Goal: Information Seeking & Learning: Learn about a topic

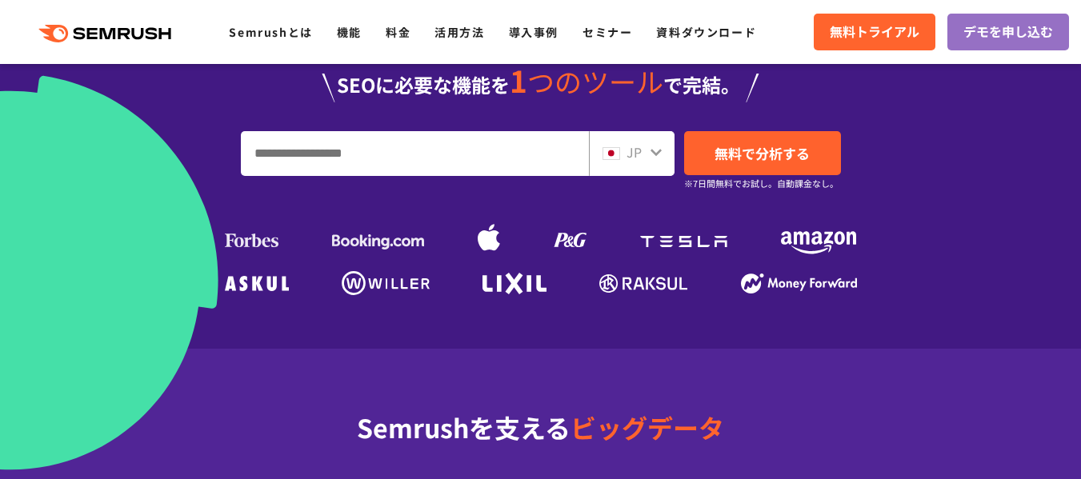
click at [426, 132] on input "URL、キーワードを入力してください" at bounding box center [415, 153] width 346 height 43
type input "**"
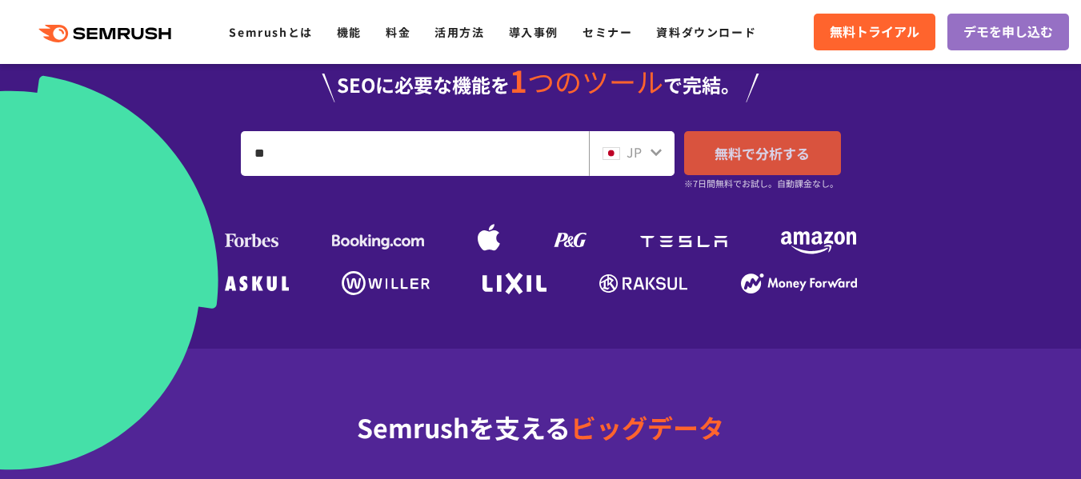
click at [787, 142] on link "無料で分析する" at bounding box center [762, 153] width 157 height 44
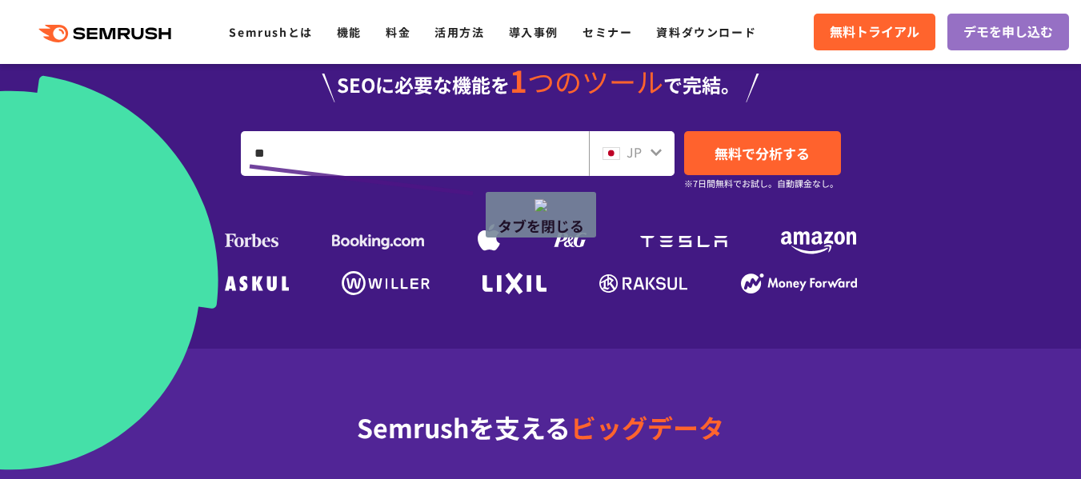
drag, startPoint x: 250, startPoint y: 166, endPoint x: 895, endPoint y: 253, distance: 651.5
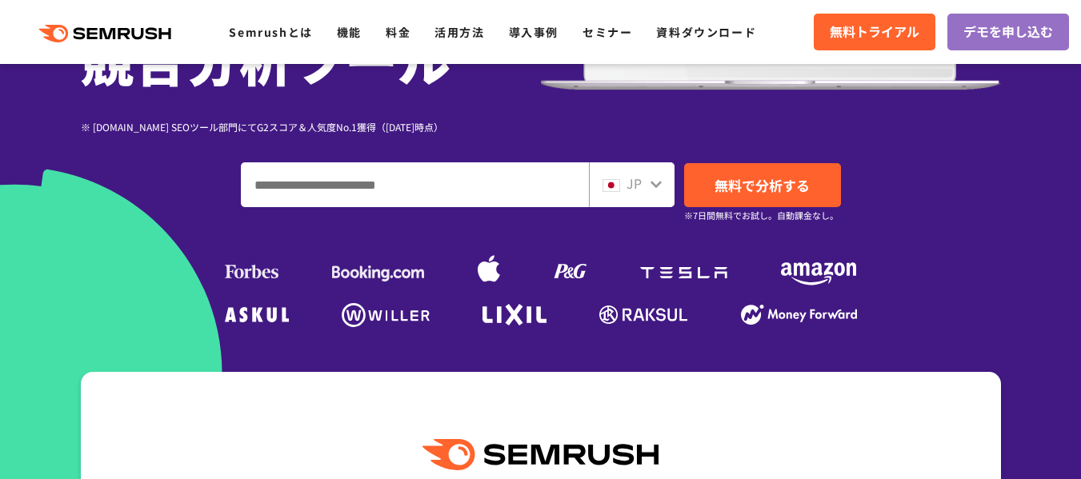
scroll to position [320, 0]
click at [487, 182] on input "ドメイン、キーワードまたはURLを入力してください" at bounding box center [415, 184] width 346 height 43
click at [466, 193] on input "ドメイン、キーワードまたはURLを入力してください" at bounding box center [415, 184] width 346 height 43
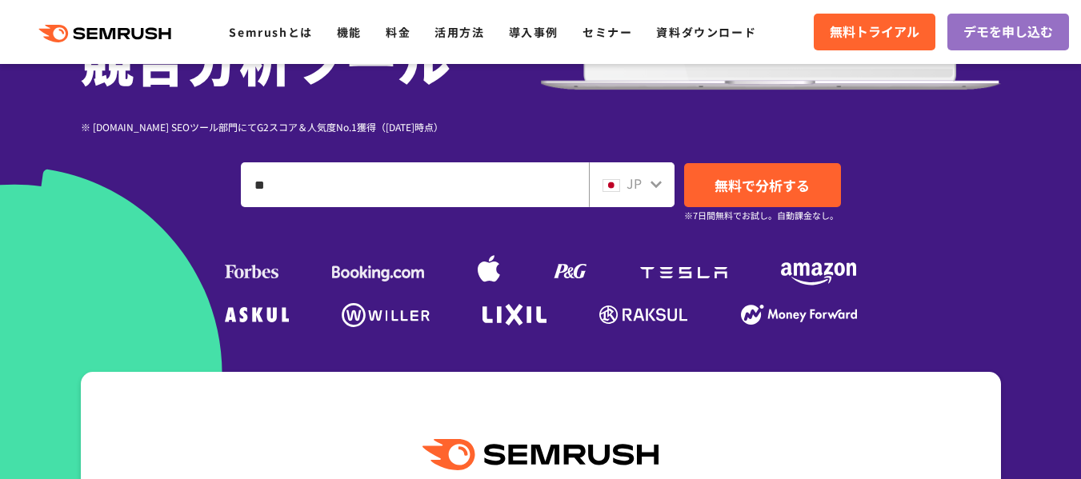
type input "**"
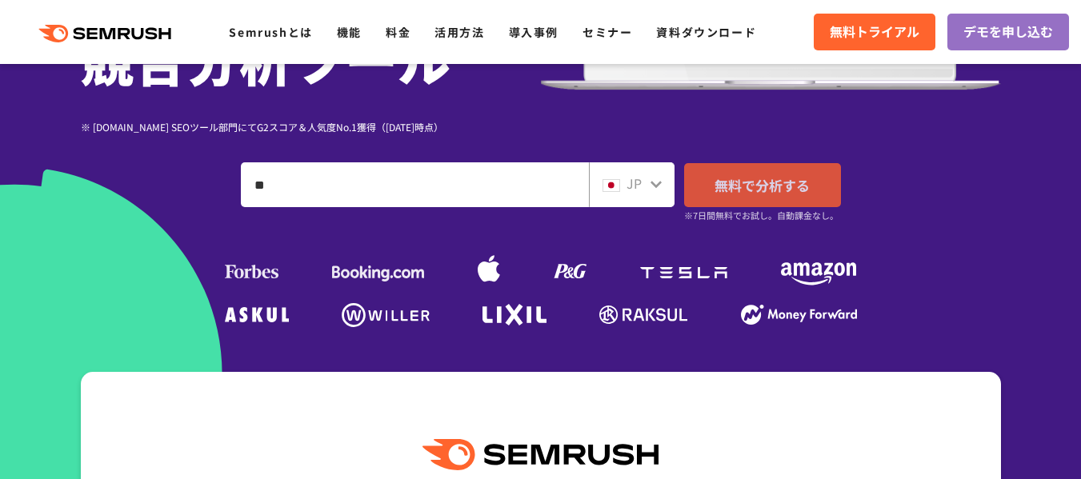
click at [767, 196] on link "無料で分析する" at bounding box center [762, 185] width 157 height 44
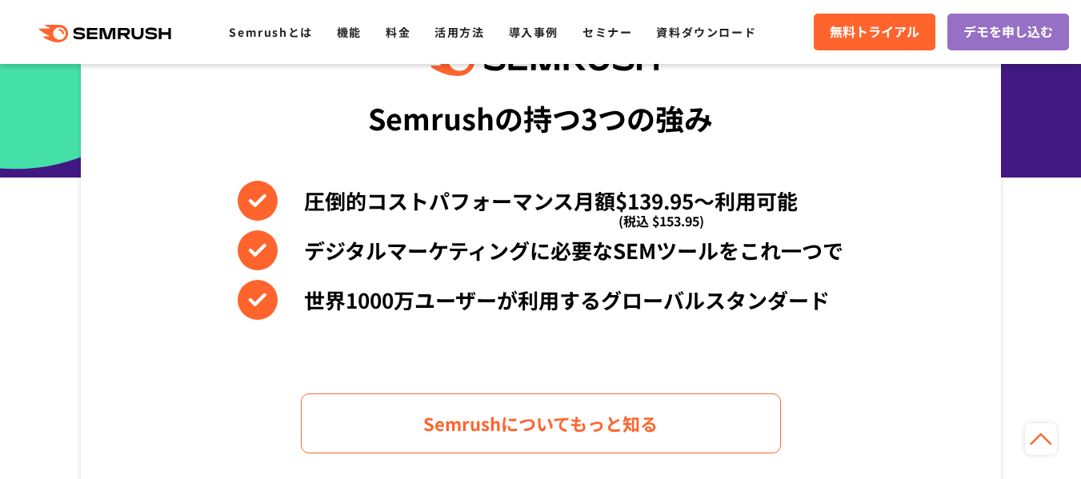
scroll to position [720, 0]
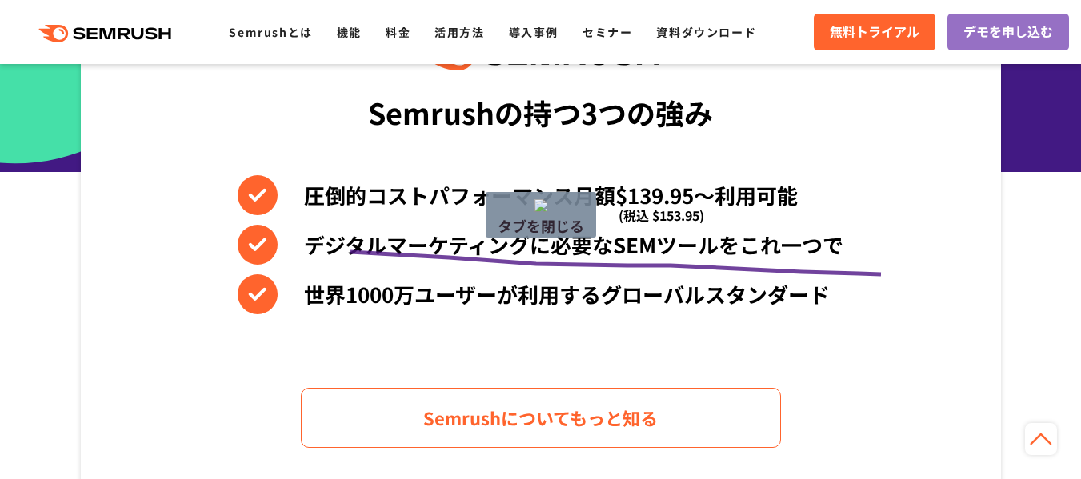
drag, startPoint x: 340, startPoint y: 250, endPoint x: 350, endPoint y: 252, distance: 10.7
